Goal: Find contact information: Find contact information

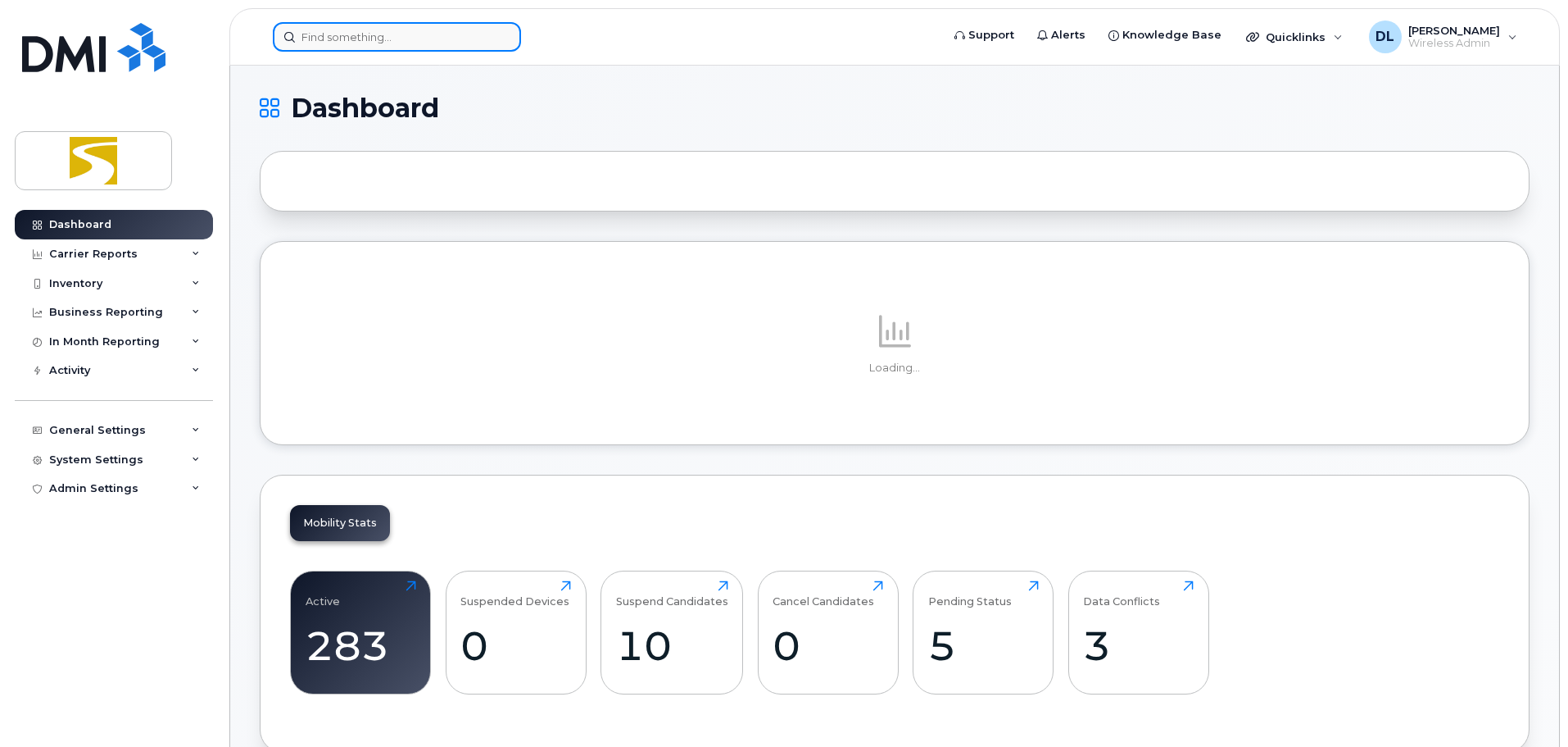
click at [340, 43] on input at bounding box center [396, 37] width 248 height 29
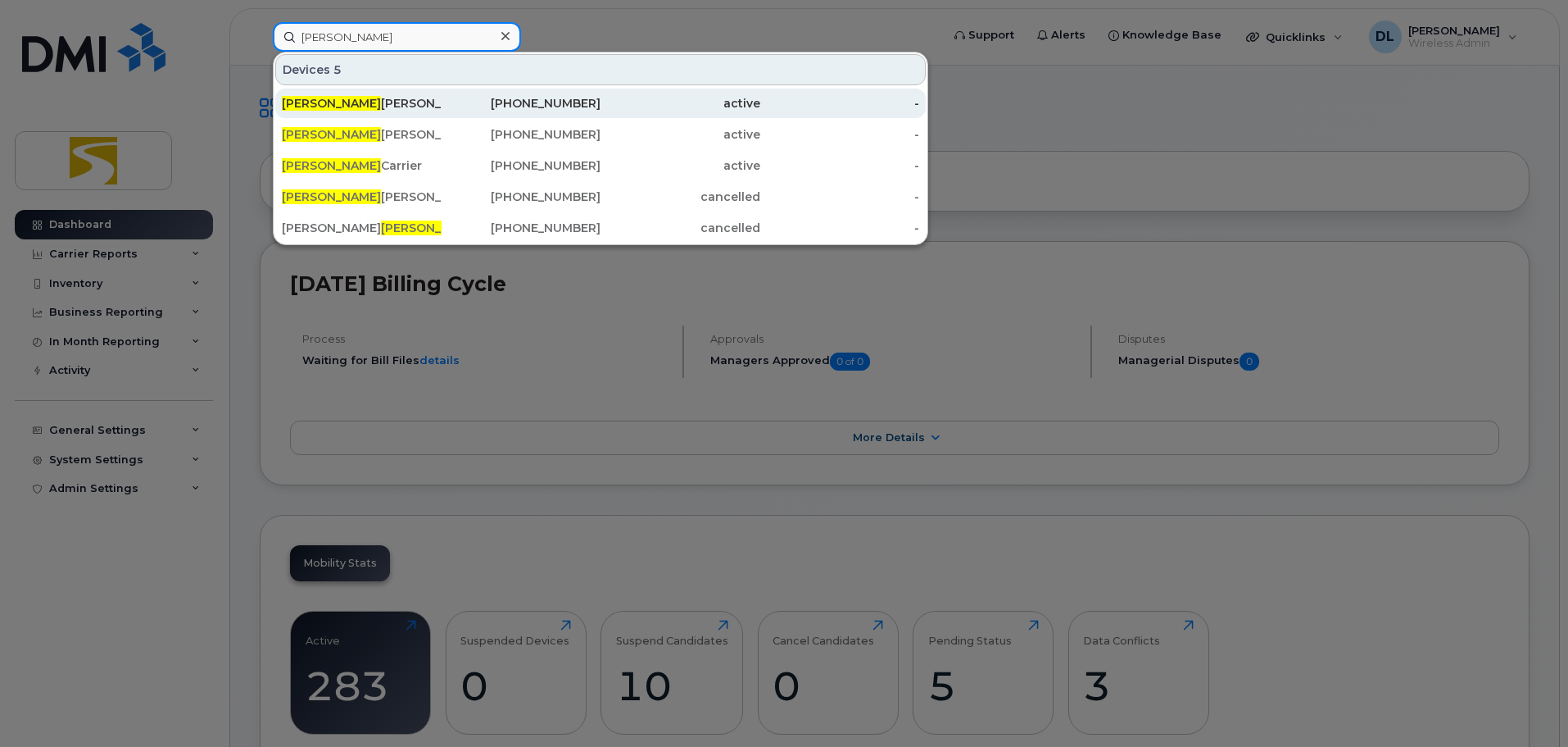
type input "todd"
click at [394, 101] on div "Todd Sparkes" at bounding box center [362, 103] width 160 height 17
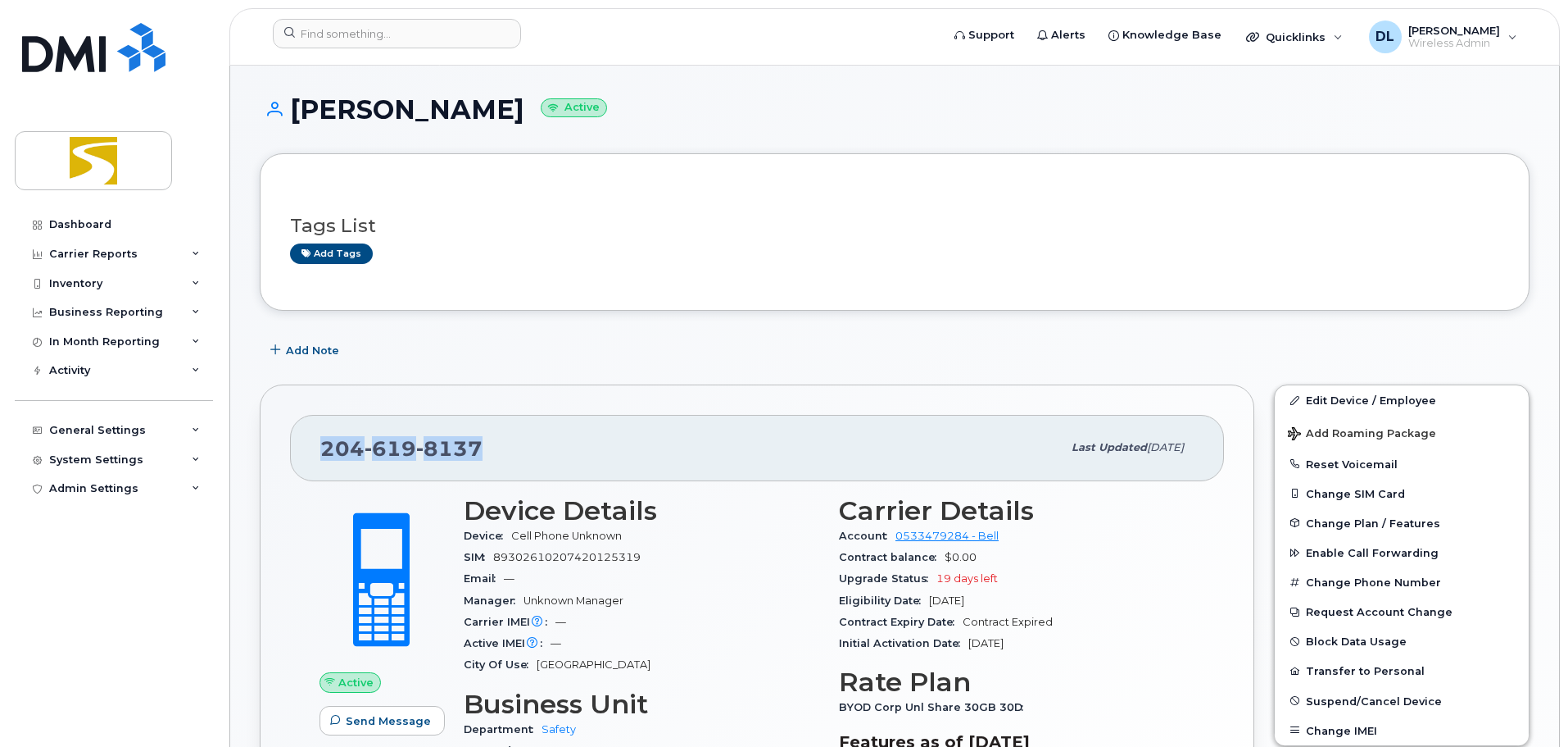
drag, startPoint x: 489, startPoint y: 444, endPoint x: 325, endPoint y: 447, distance: 164.0
click at [325, 447] on div "[PHONE_NUMBER]" at bounding box center [691, 447] width 742 height 34
copy span "[PHONE_NUMBER]"
